Goal: Understand process/instructions: Learn how to perform a task or action

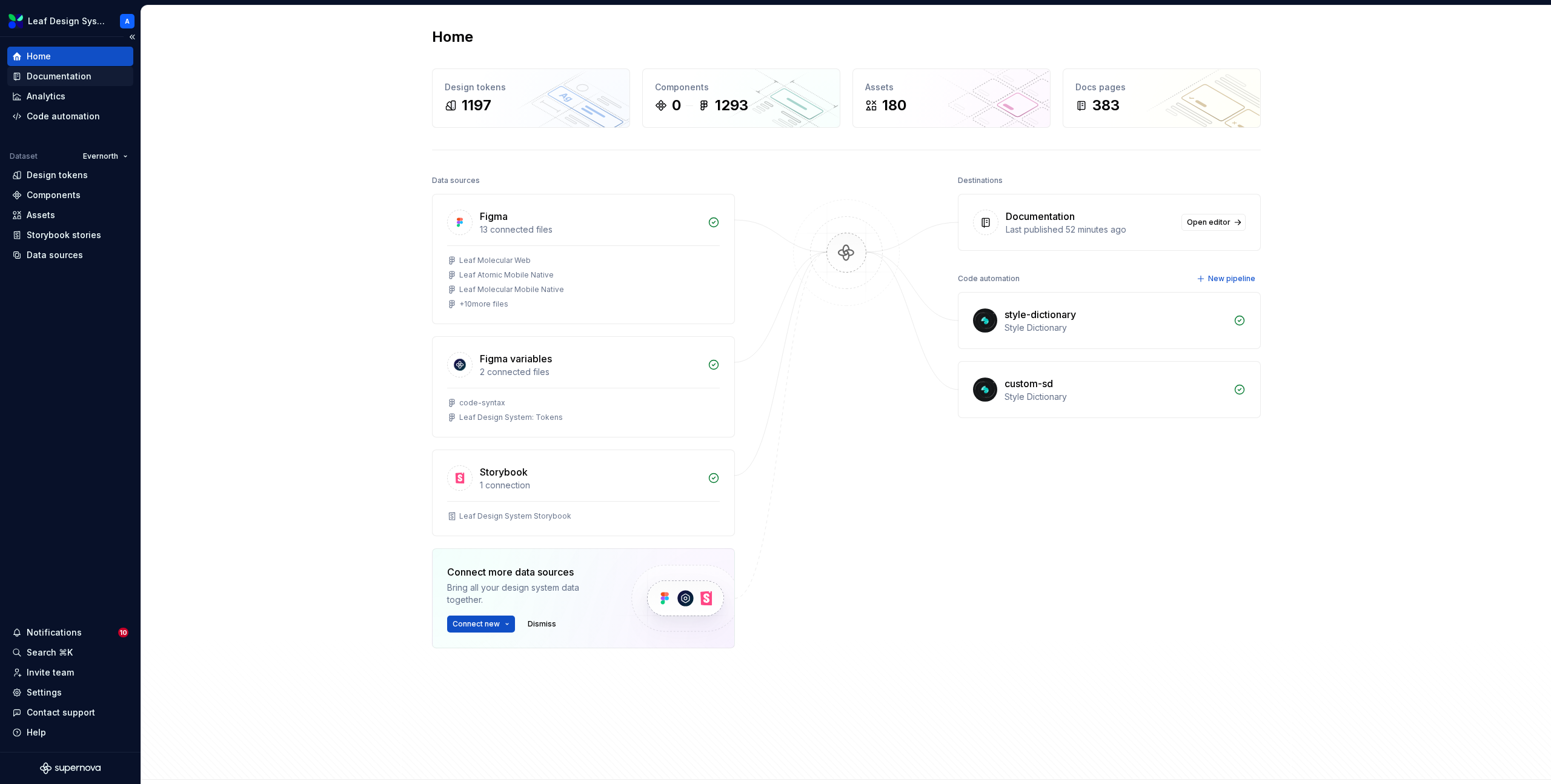
click at [68, 69] on div "Documentation" at bounding box center [70, 76] width 126 height 19
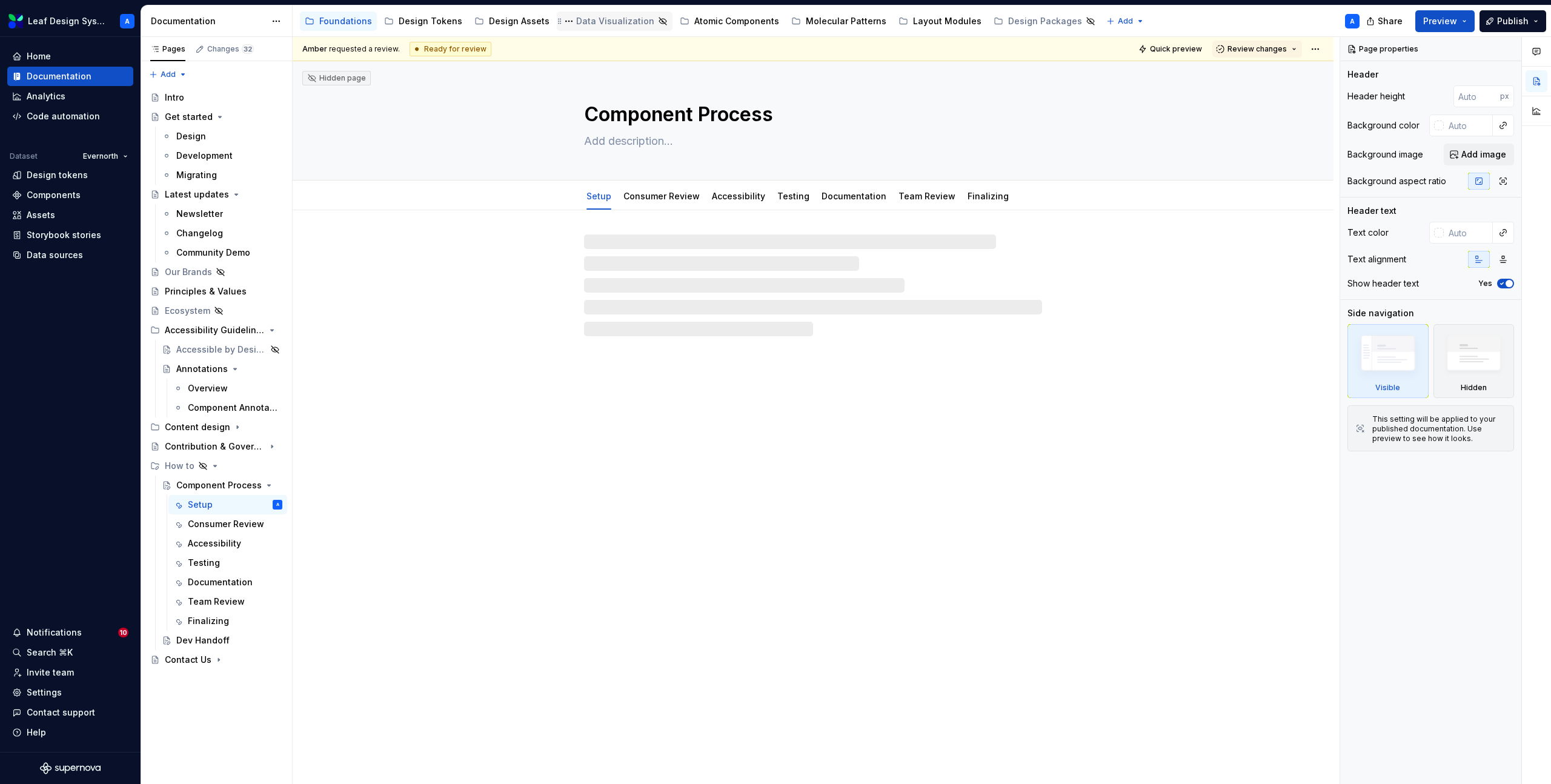
click at [590, 24] on div "Data Visualization" at bounding box center [615, 21] width 78 height 12
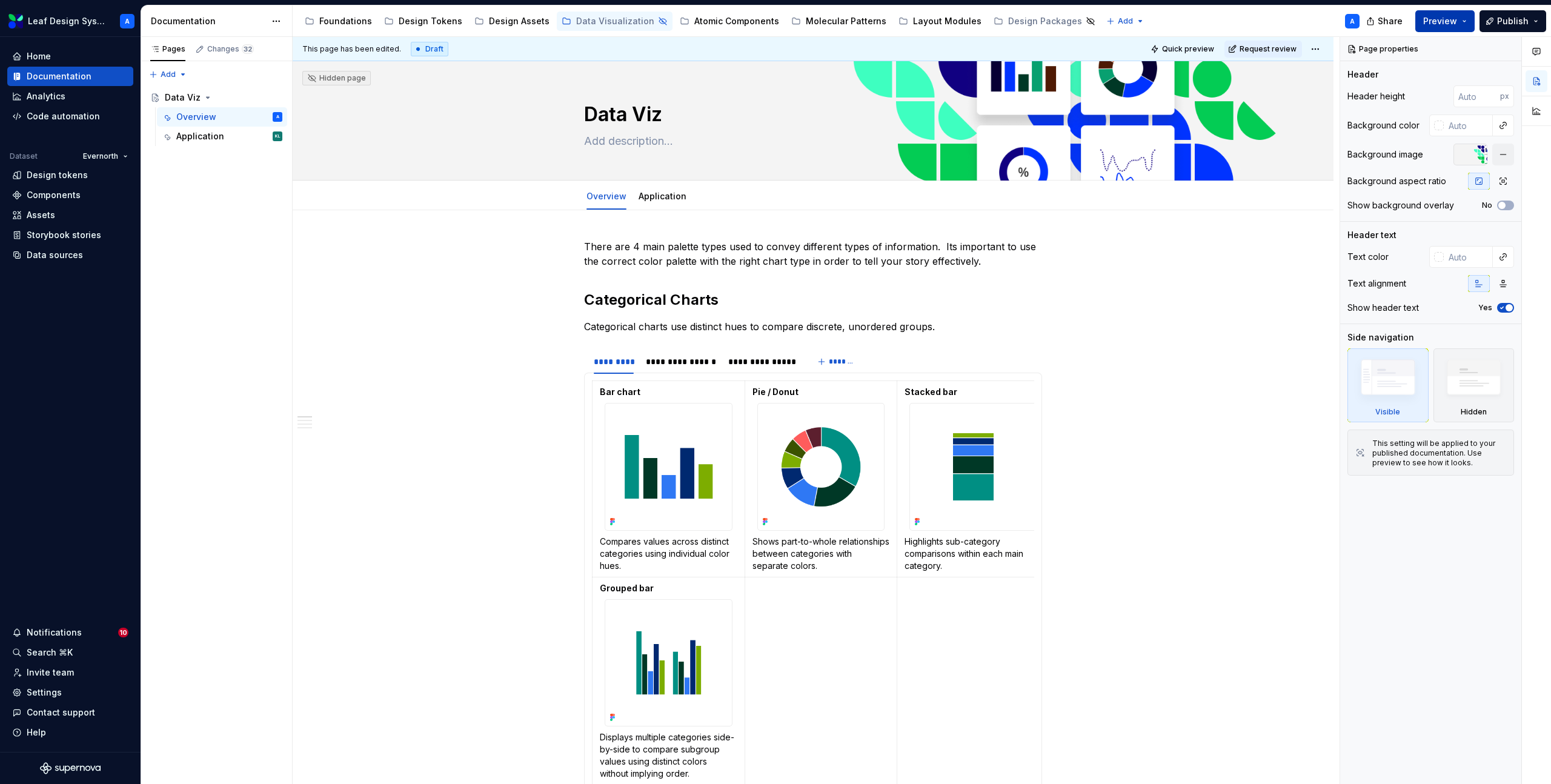
click at [1469, 23] on button "Preview" at bounding box center [1444, 21] width 60 height 22
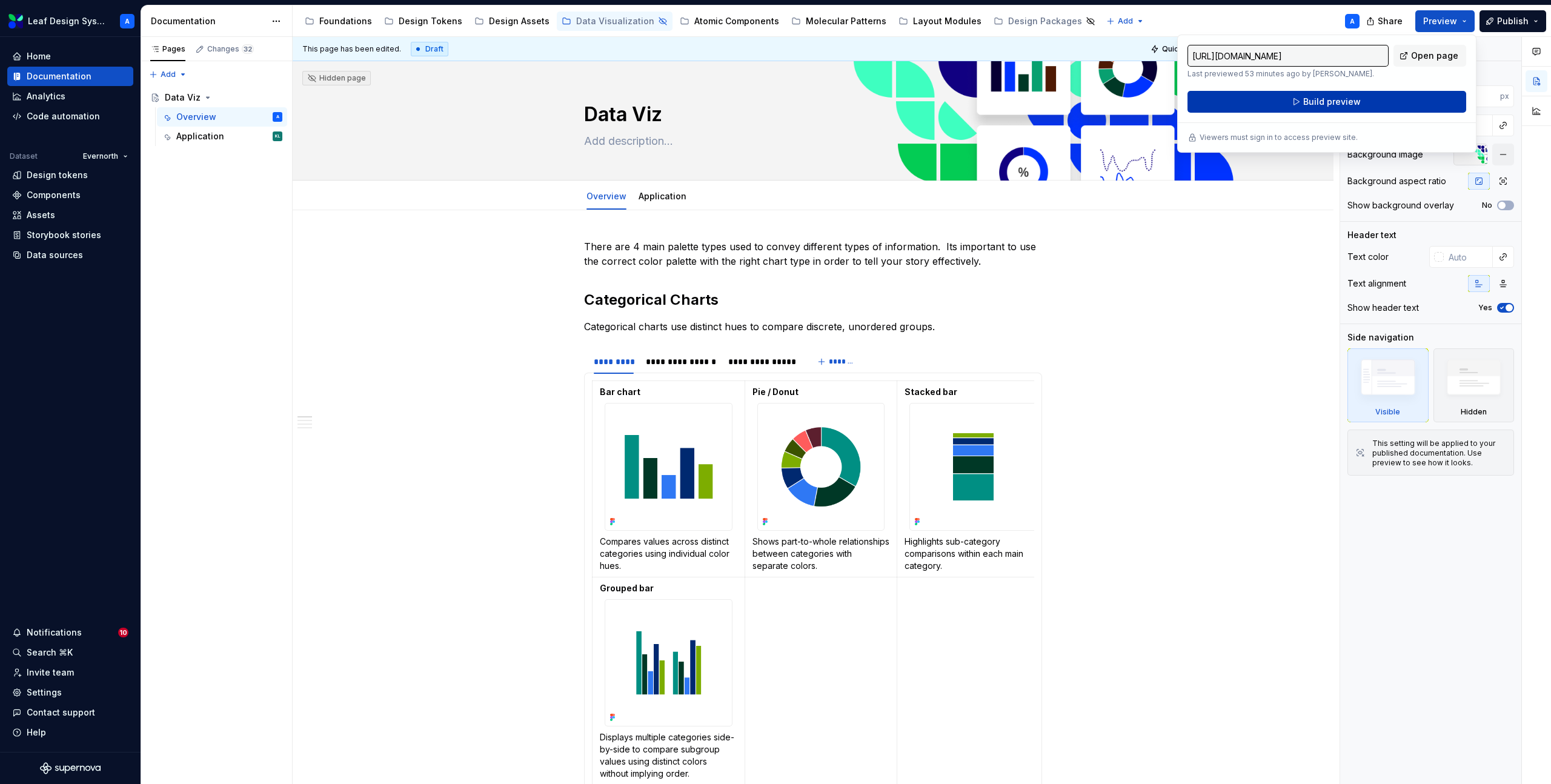
click at [1333, 103] on span "Build preview" at bounding box center [1332, 101] width 58 height 12
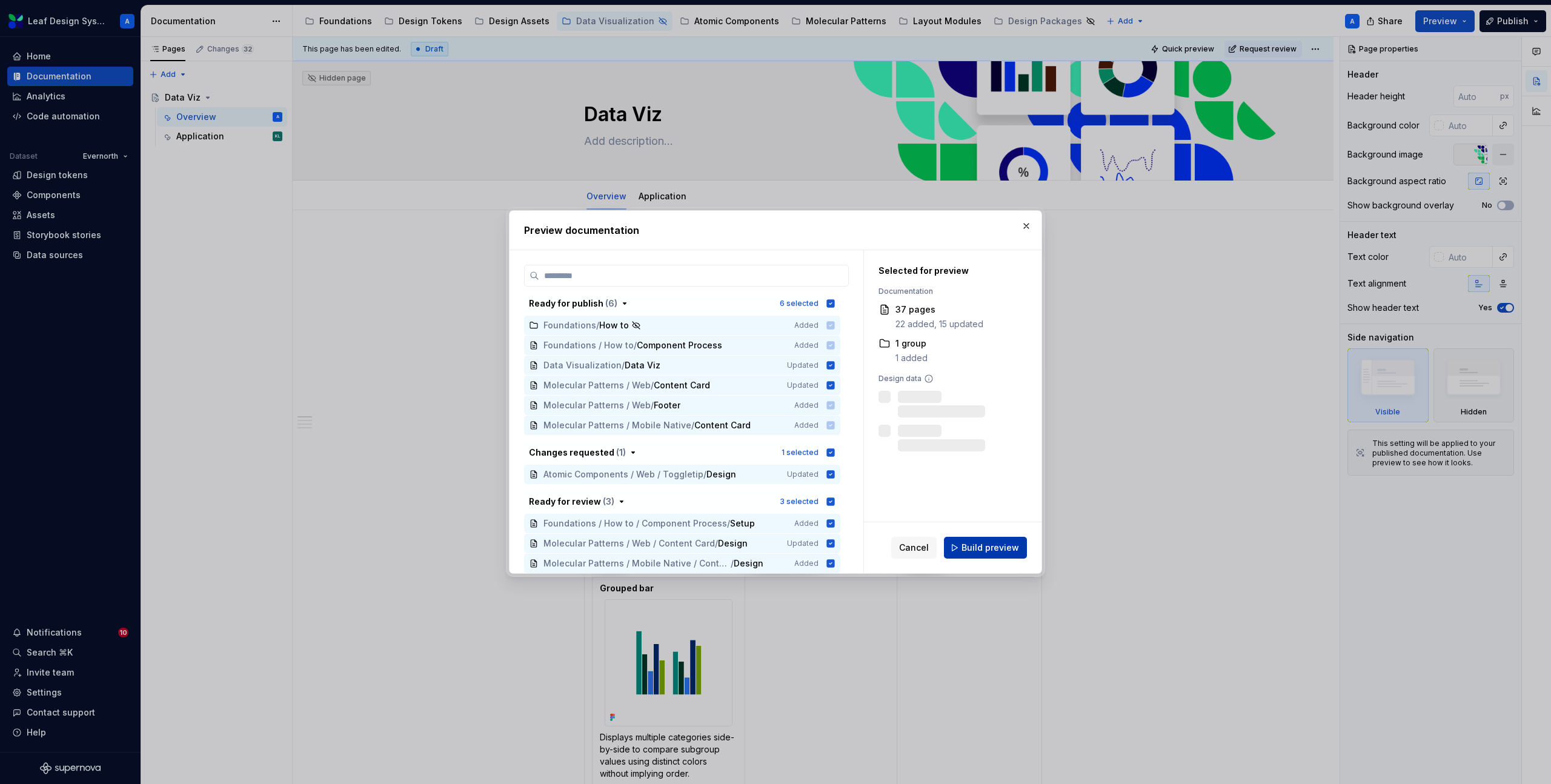
click at [964, 552] on button "Build preview" at bounding box center [985, 547] width 83 height 22
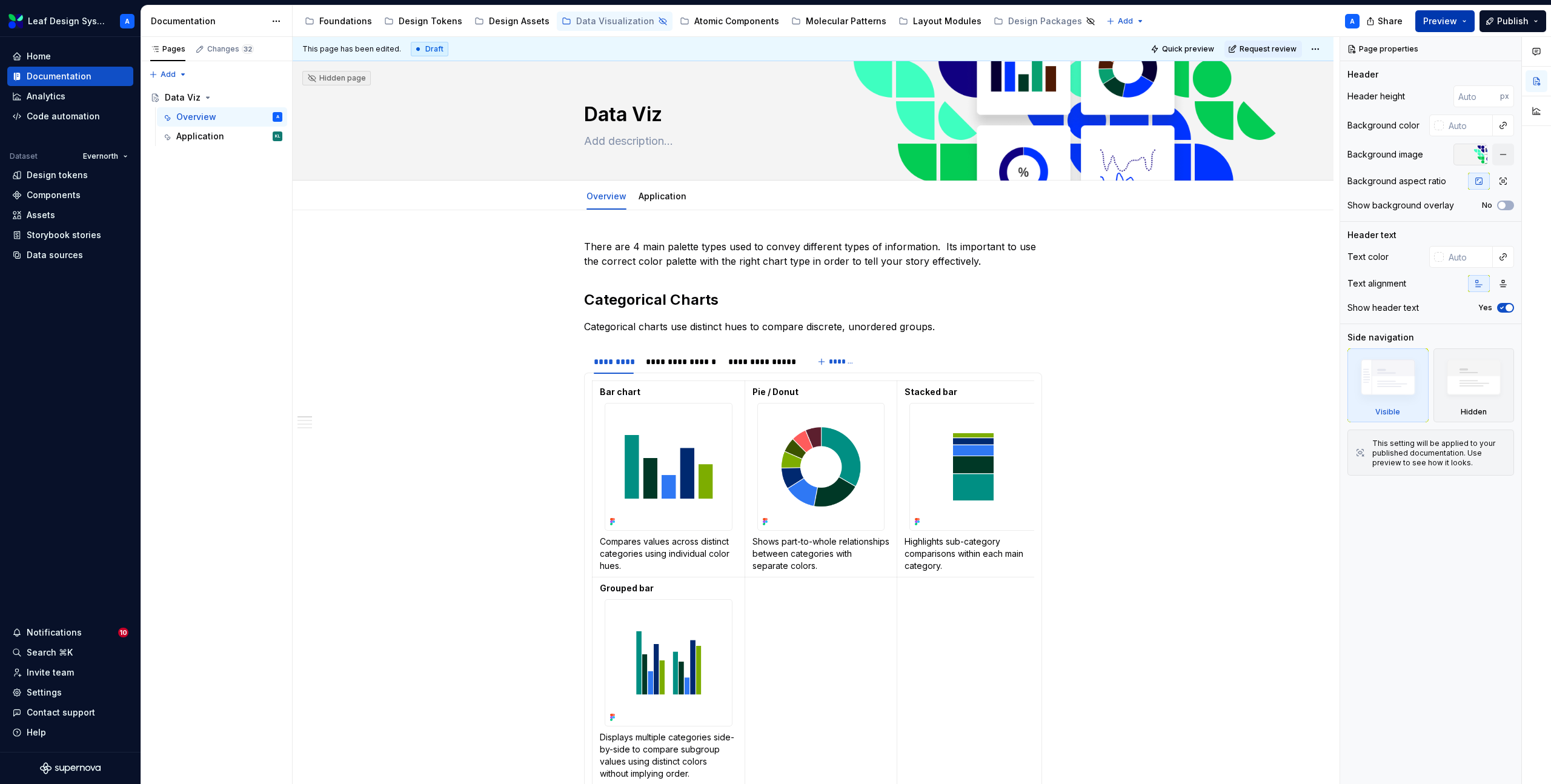
click at [1466, 19] on button "Preview" at bounding box center [1444, 21] width 60 height 22
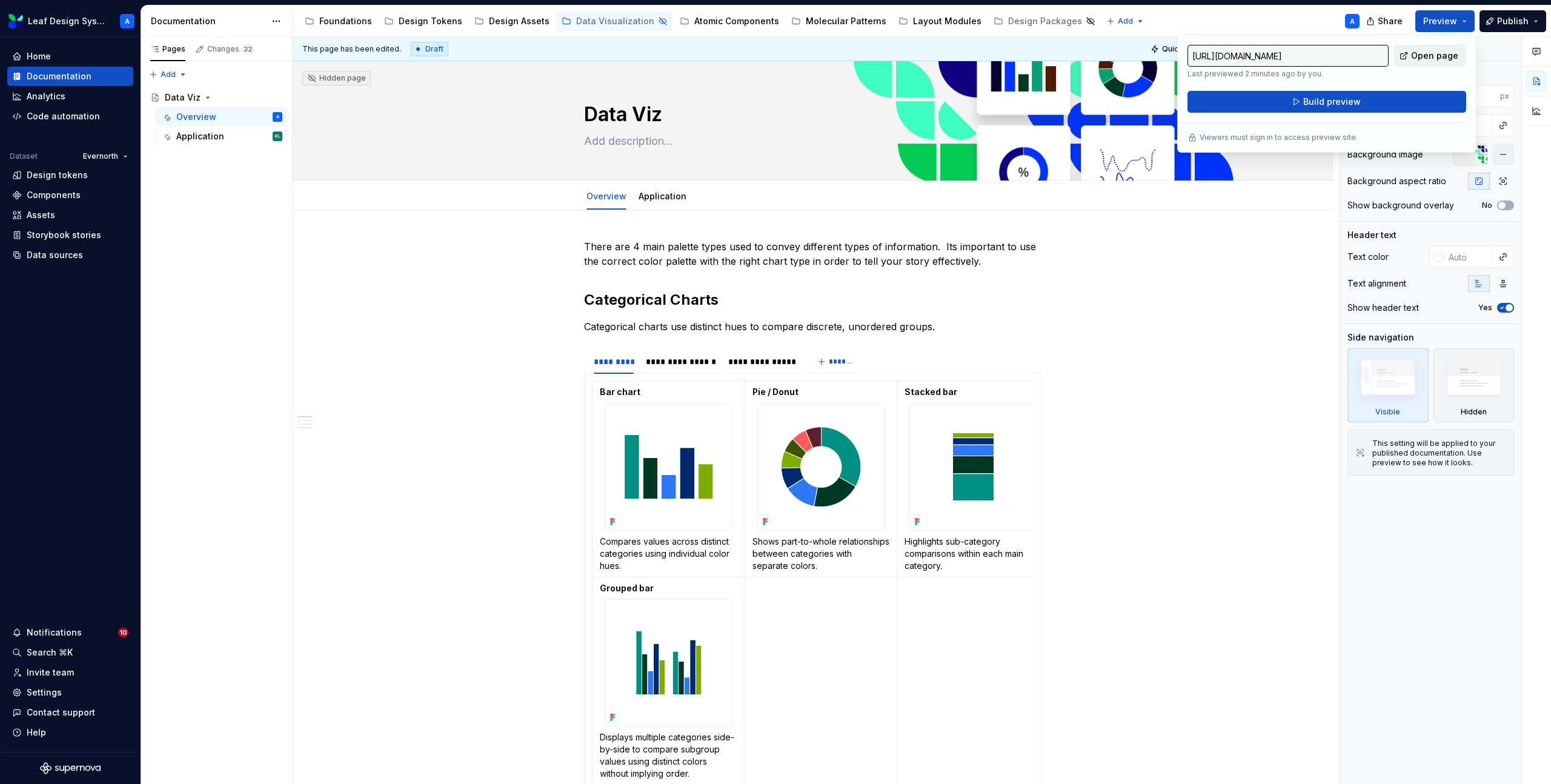
click at [1444, 55] on span "Open page" at bounding box center [1435, 56] width 47 height 12
click at [663, 198] on link "Application" at bounding box center [662, 196] width 48 height 10
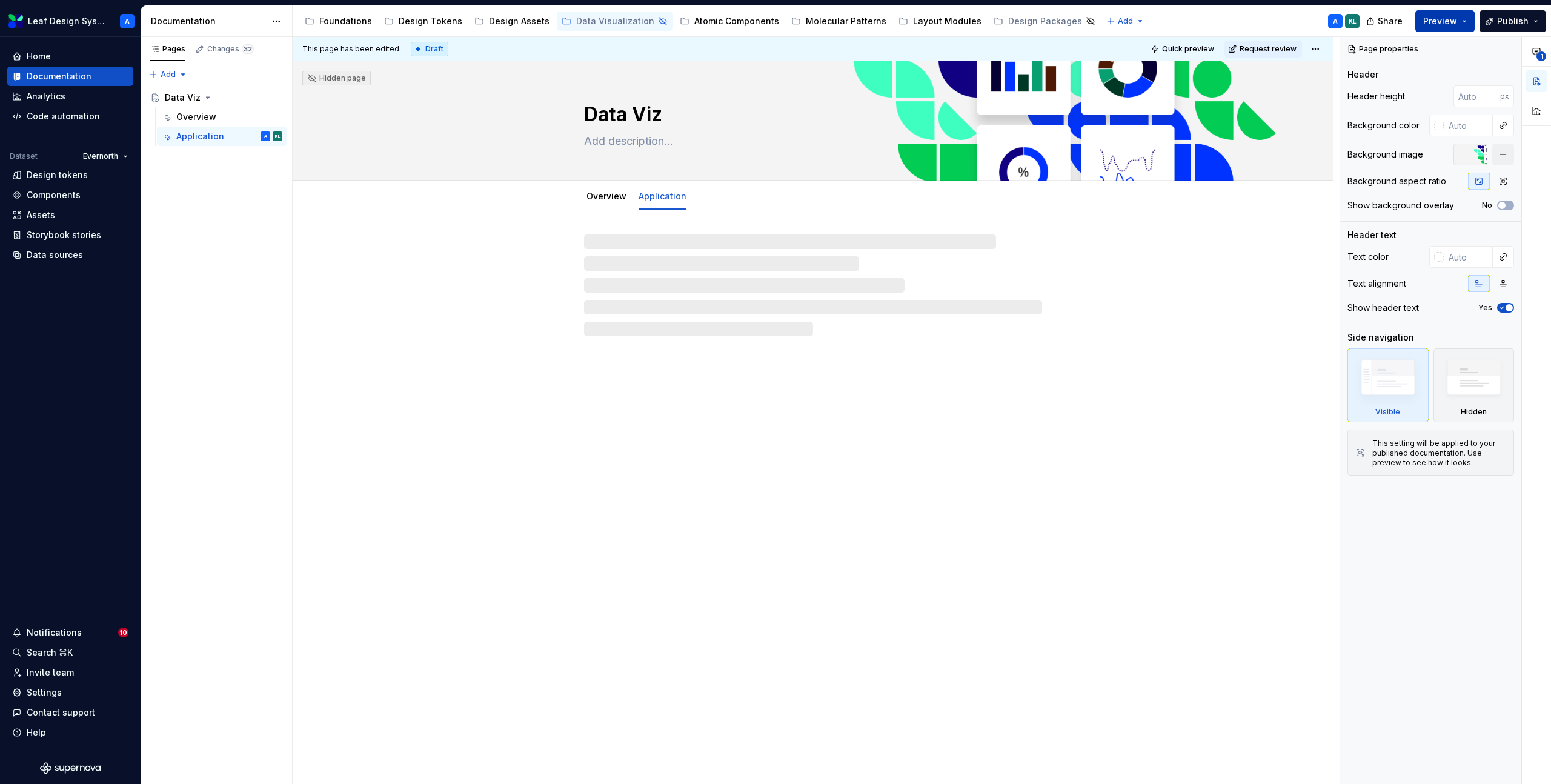
click at [1467, 23] on button "Preview" at bounding box center [1444, 21] width 60 height 22
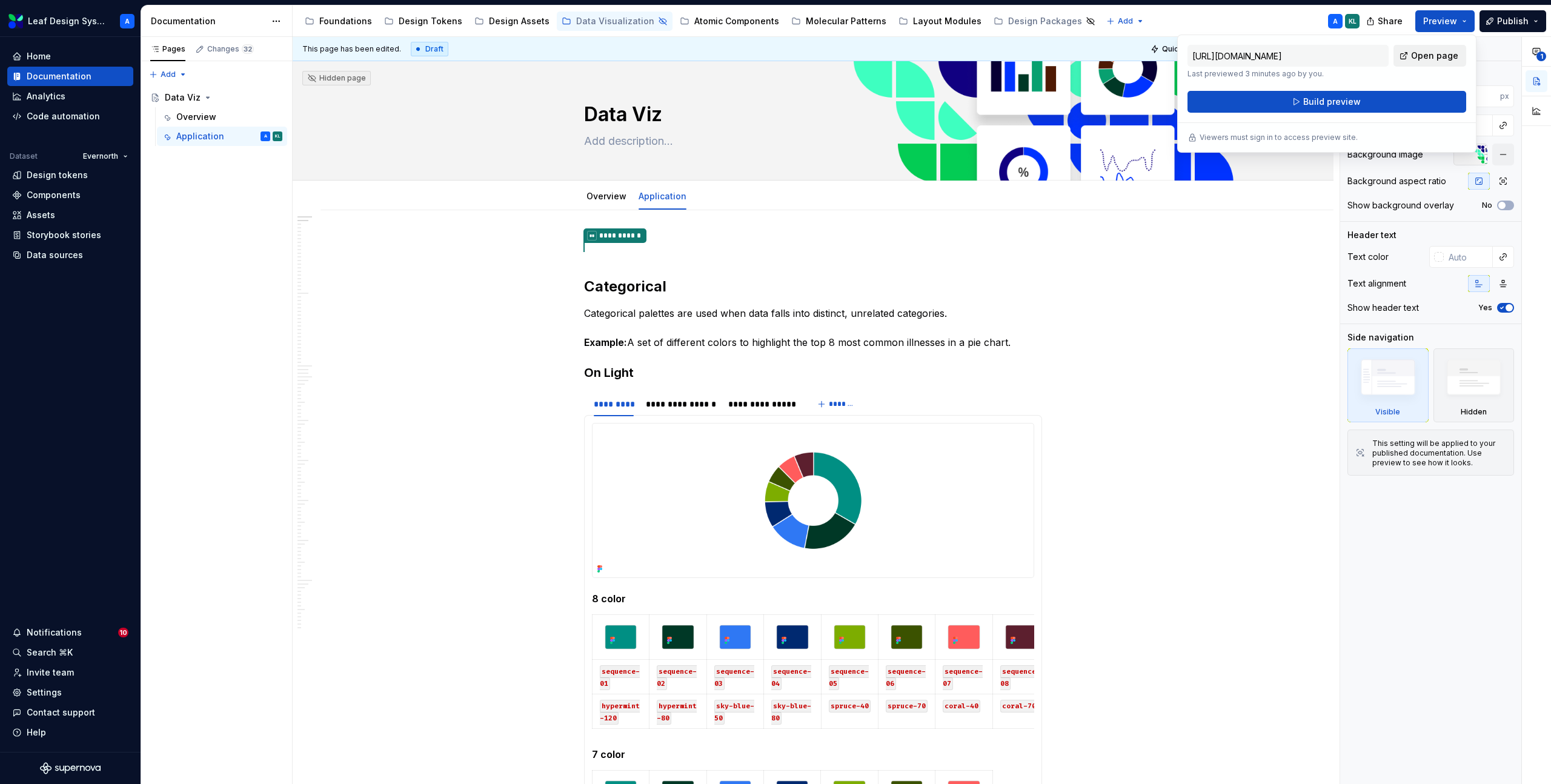
click at [1428, 58] on span "Open page" at bounding box center [1435, 56] width 47 height 12
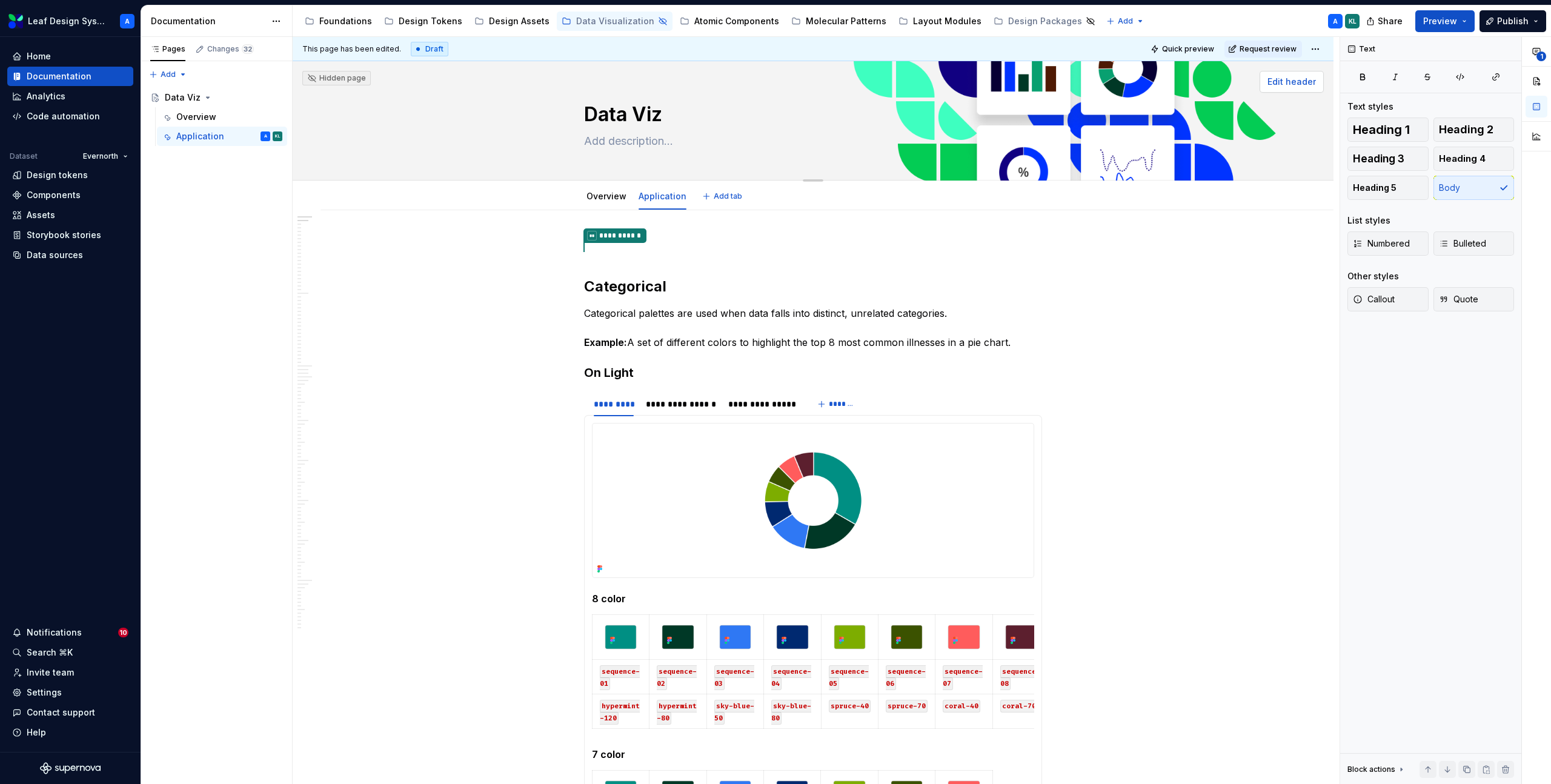
click at [1295, 82] on span "Edit header" at bounding box center [1291, 81] width 48 height 12
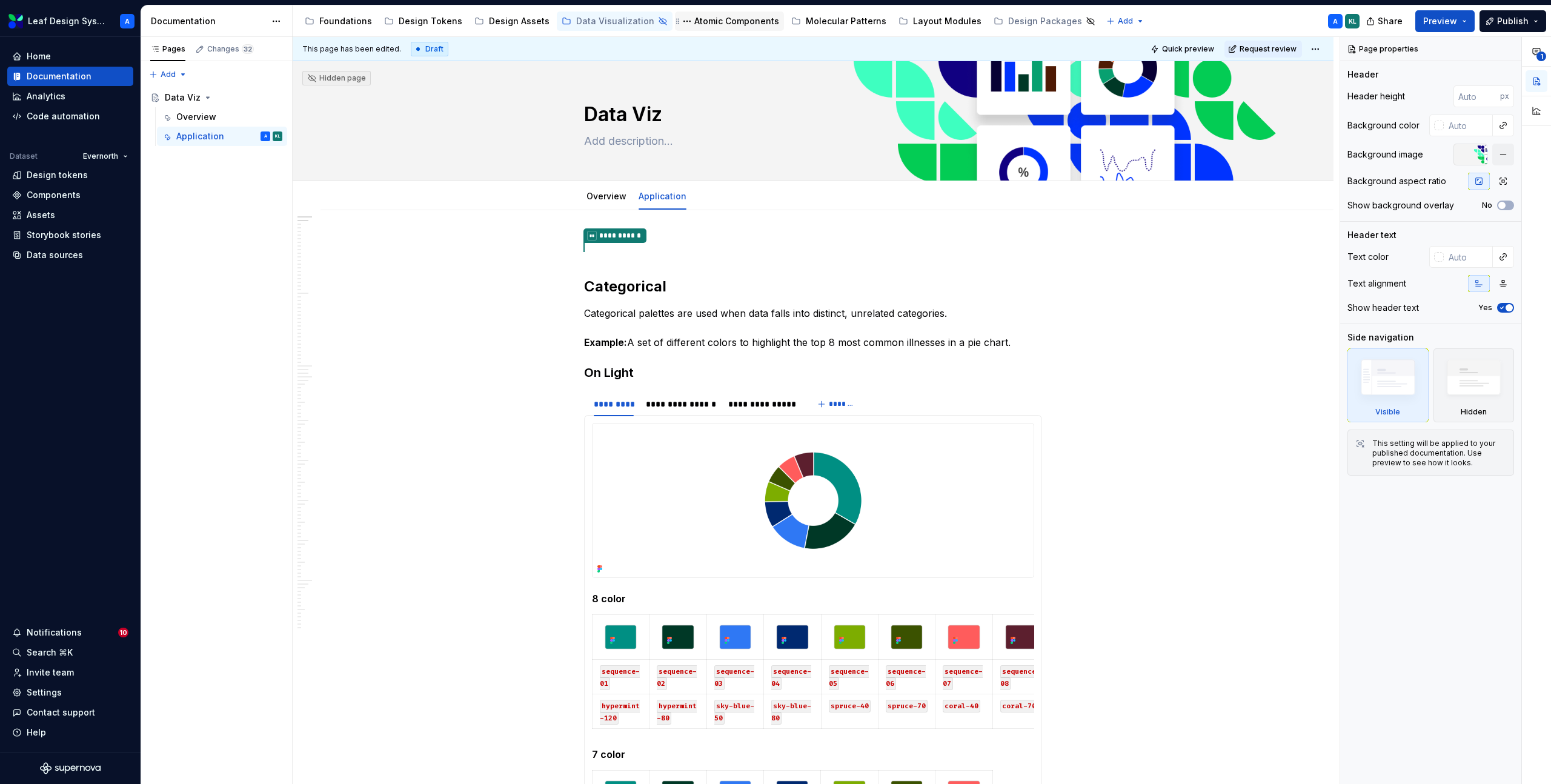
click at [712, 23] on div "Atomic Components" at bounding box center [737, 21] width 85 height 12
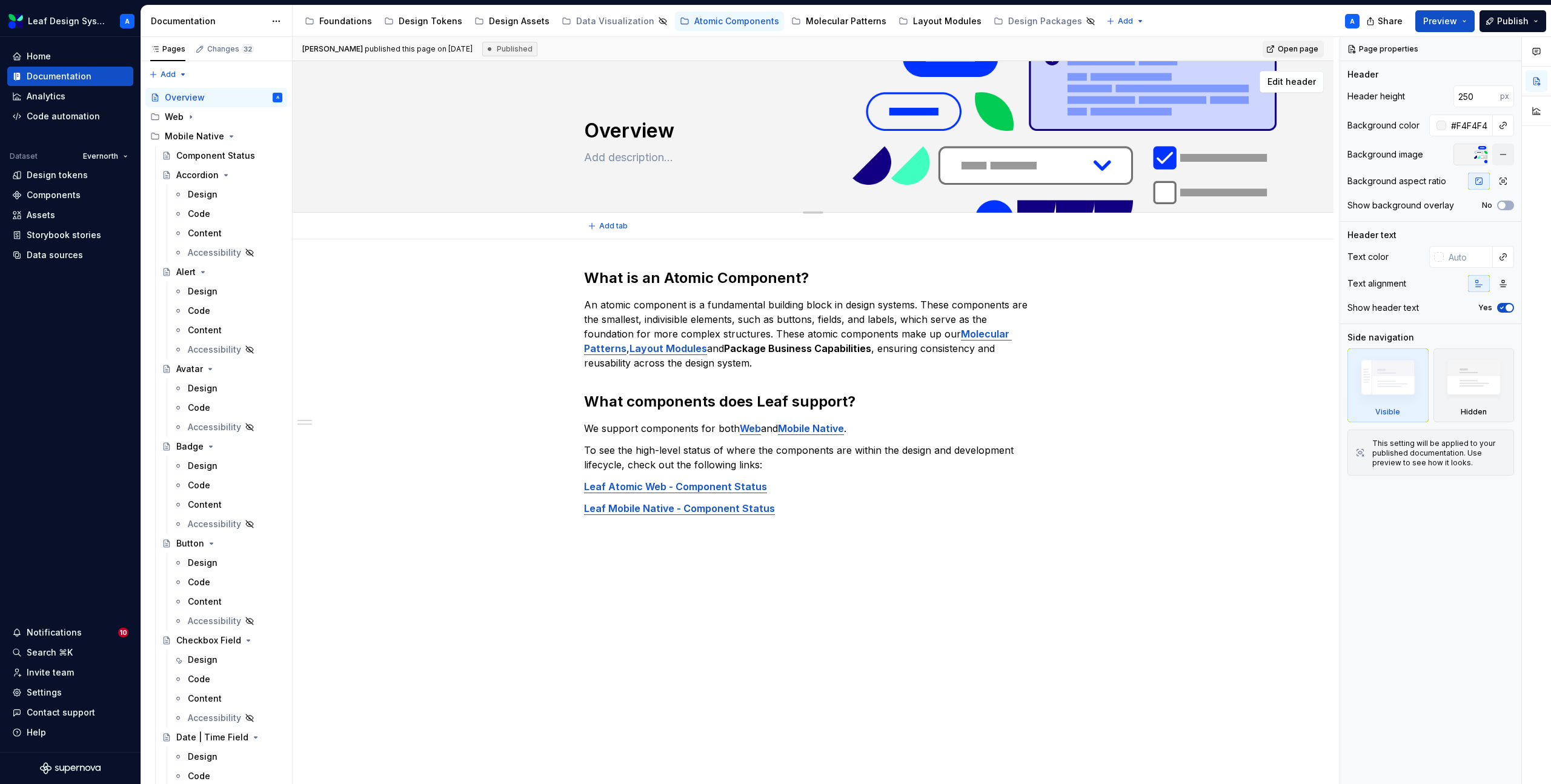
click at [1140, 120] on div "Overview" at bounding box center [813, 137] width 944 height 119
click at [1467, 100] on input "250" at bounding box center [1476, 96] width 46 height 22
click at [600, 16] on div "Data Visualization" at bounding box center [615, 21] width 78 height 12
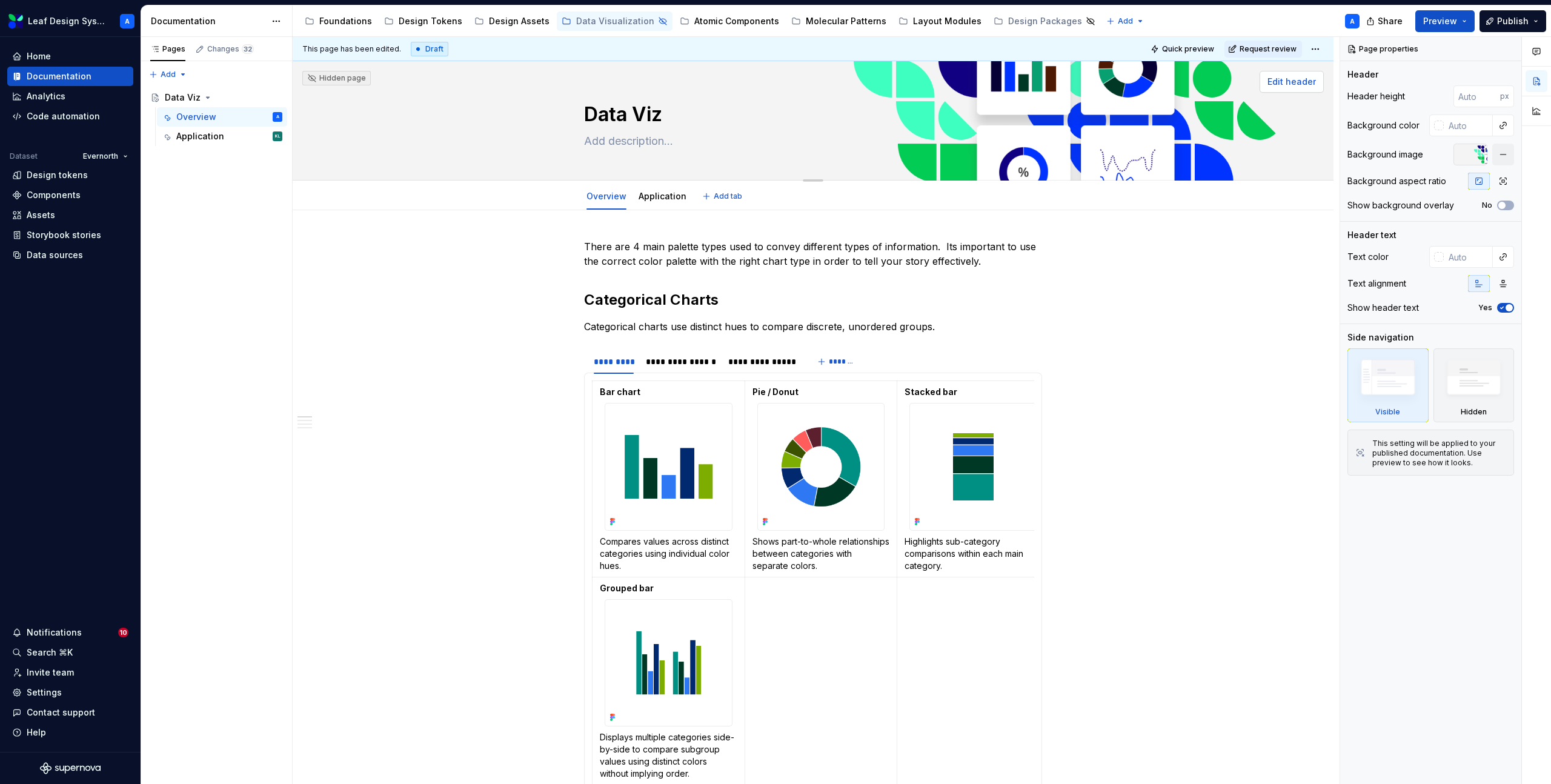
click at [1297, 84] on span "Edit header" at bounding box center [1291, 81] width 48 height 12
type textarea "*"
click at [1463, 100] on input "number" at bounding box center [1476, 96] width 46 height 22
paste input "250"
type input "250"
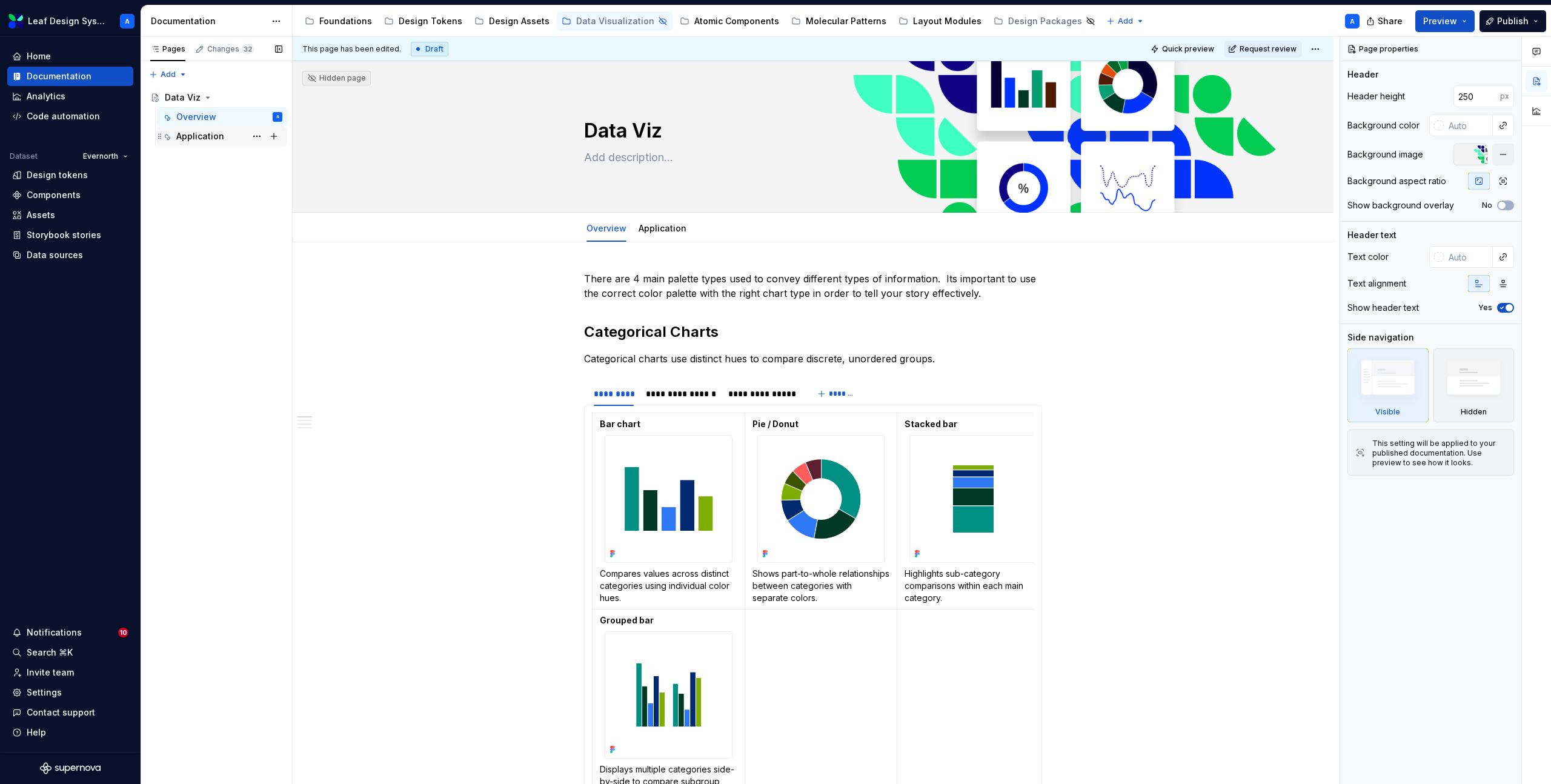
click at [213, 141] on div "Application" at bounding box center [200, 136] width 48 height 12
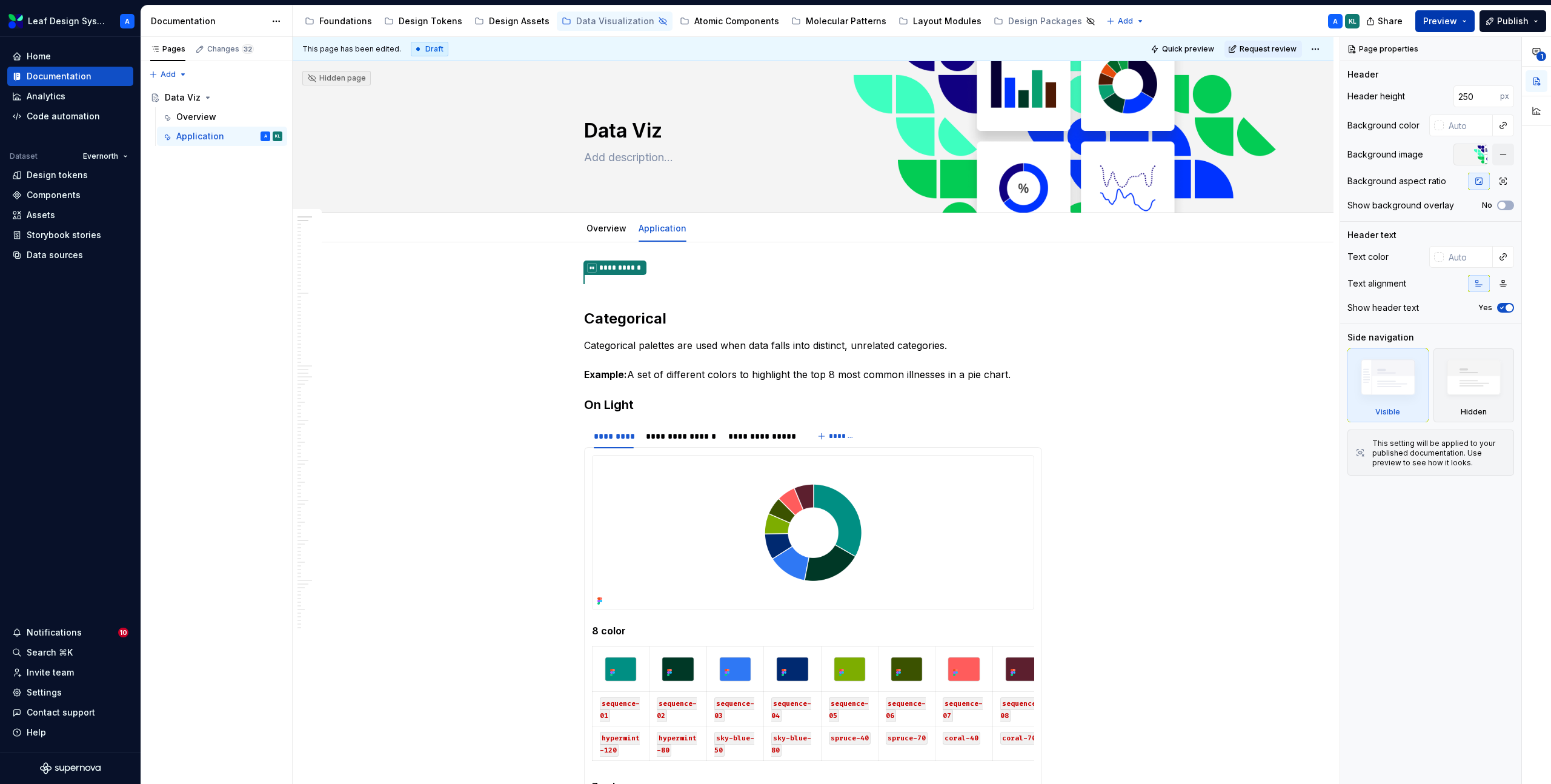
click at [1467, 20] on button "Preview" at bounding box center [1444, 21] width 60 height 22
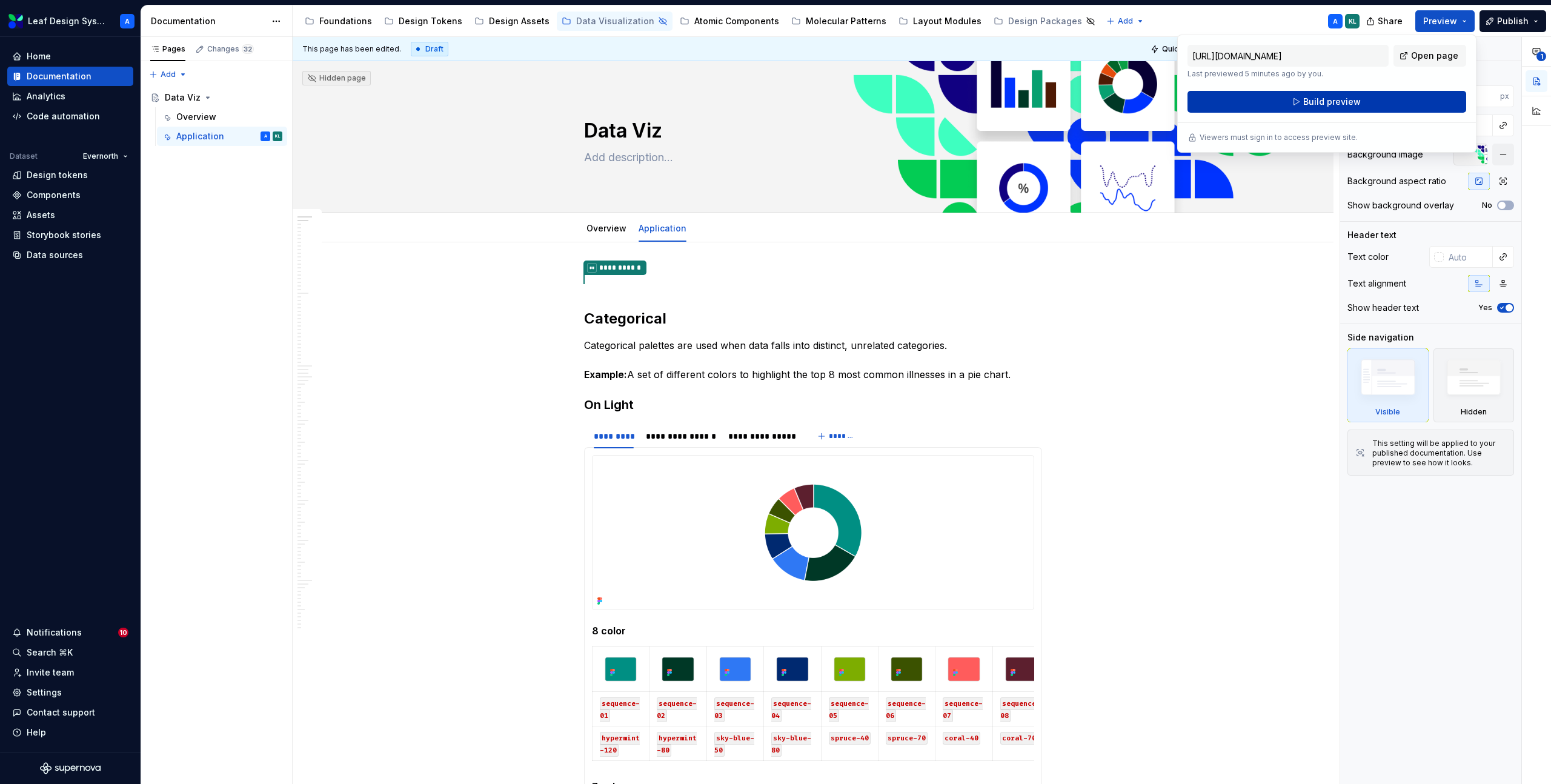
click at [1321, 103] on span "Build preview" at bounding box center [1332, 101] width 58 height 12
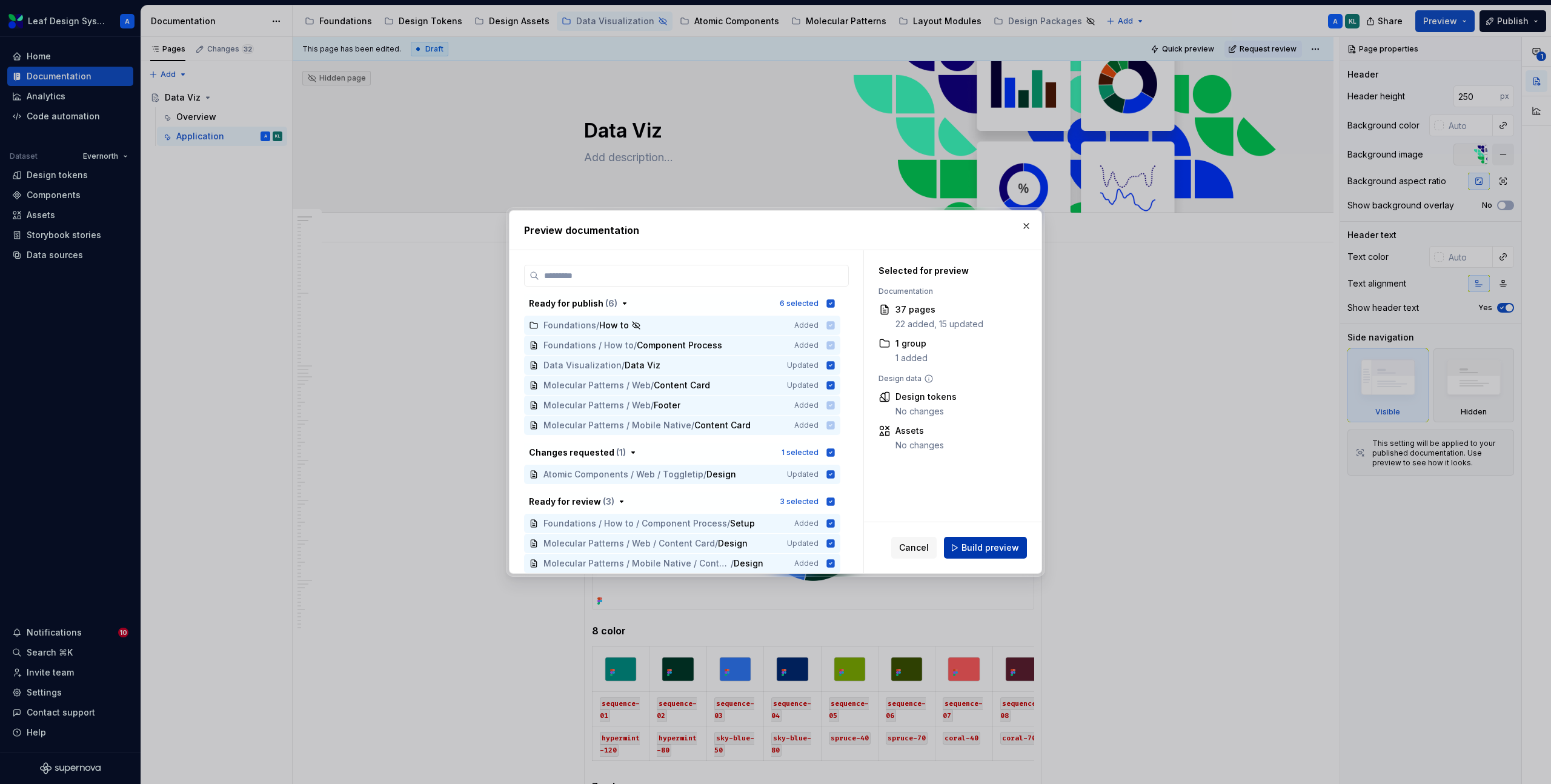
click at [976, 546] on span "Build preview" at bounding box center [989, 548] width 58 height 12
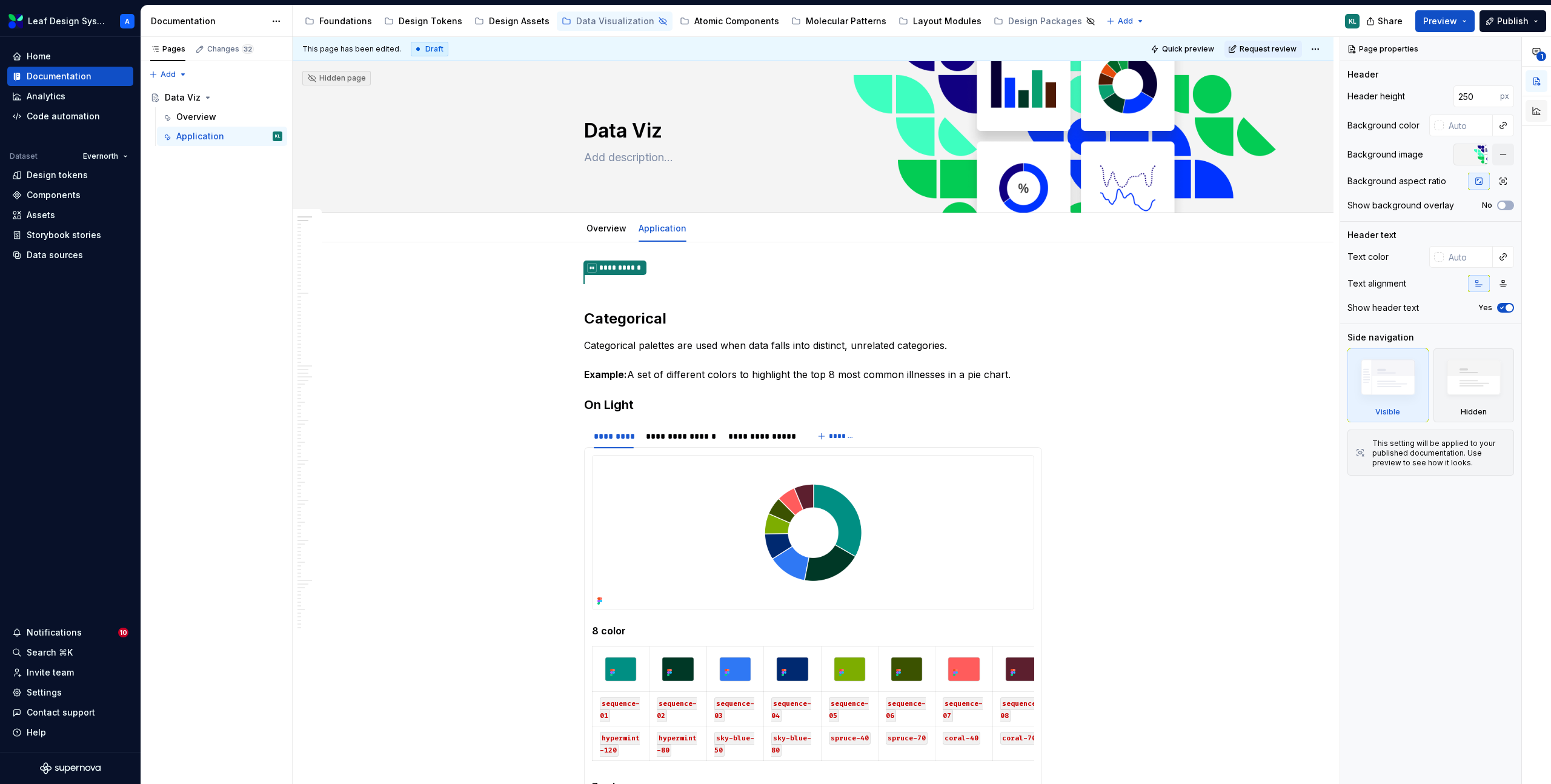
type textarea "*"
